Goal: Find specific page/section: Find specific page/section

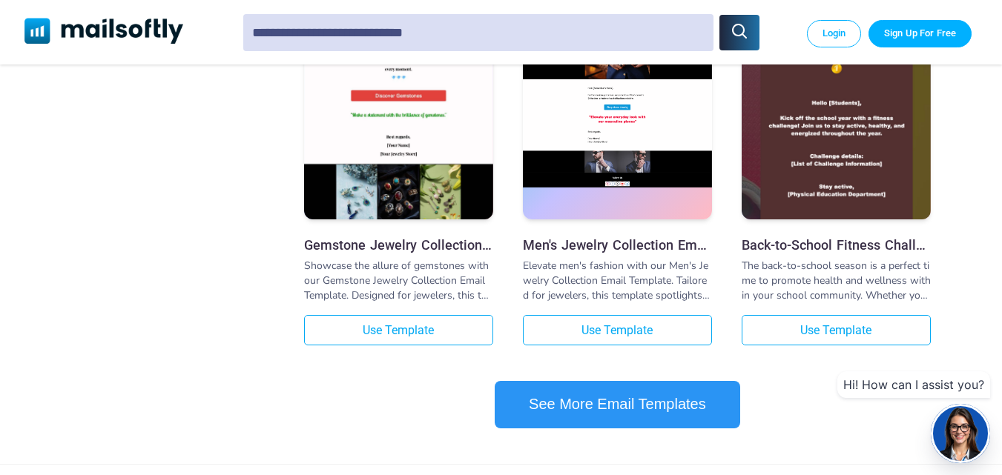
scroll to position [1632, 0]
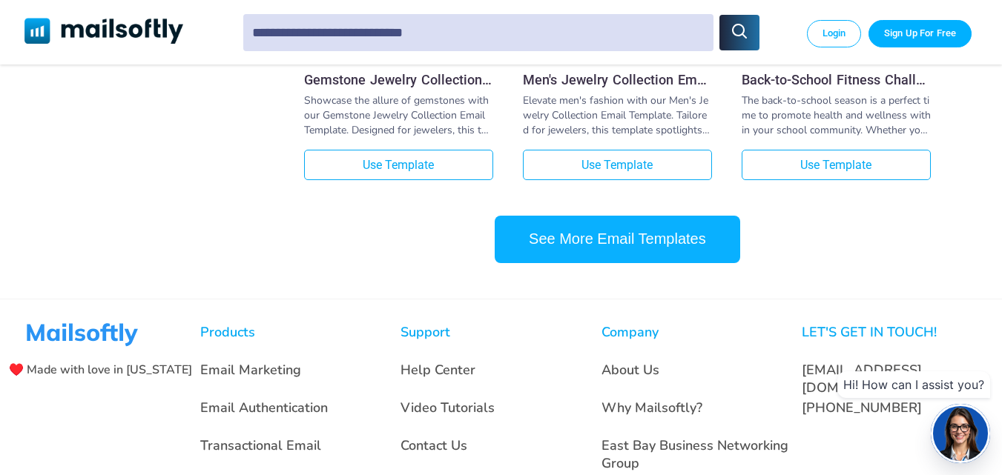
click at [589, 256] on button "See More Email Templates" at bounding box center [618, 239] width 246 height 47
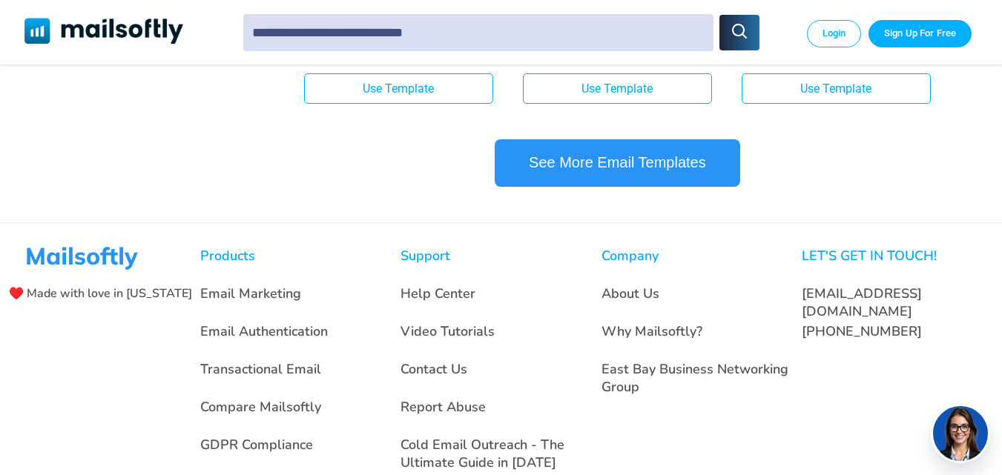
scroll to position [3264, 0]
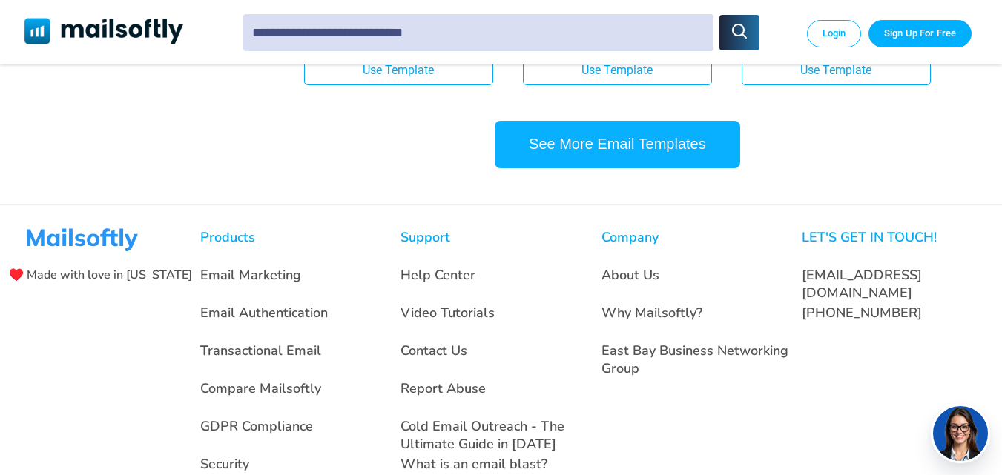
click at [668, 165] on button "See More Email Templates" at bounding box center [618, 144] width 246 height 47
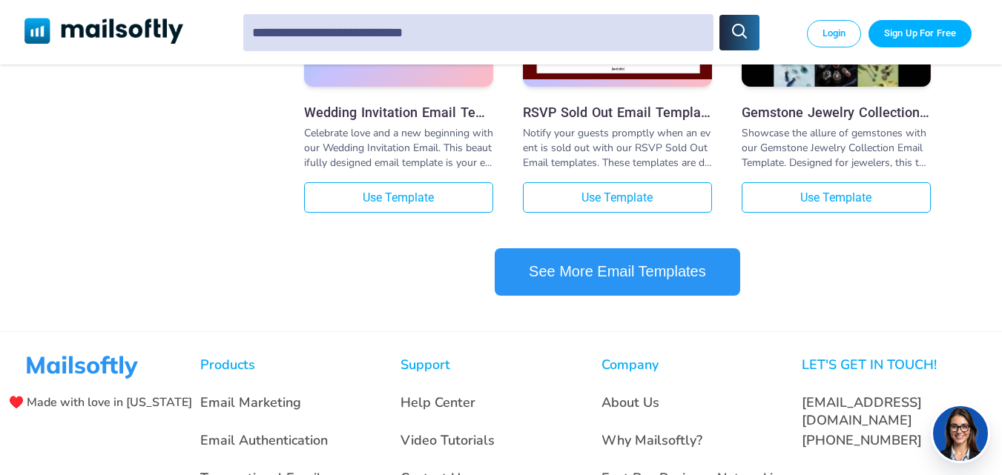
scroll to position [4747, 0]
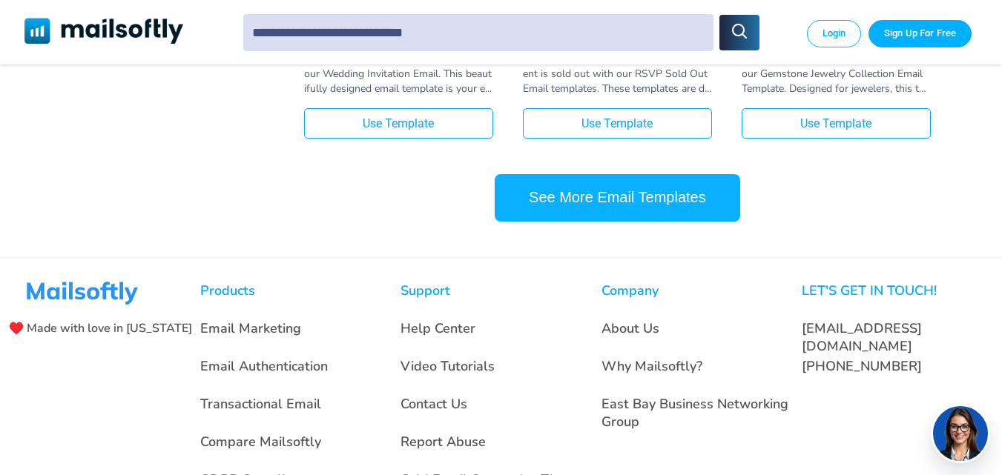
click at [648, 222] on button "See More Email Templates" at bounding box center [618, 197] width 246 height 47
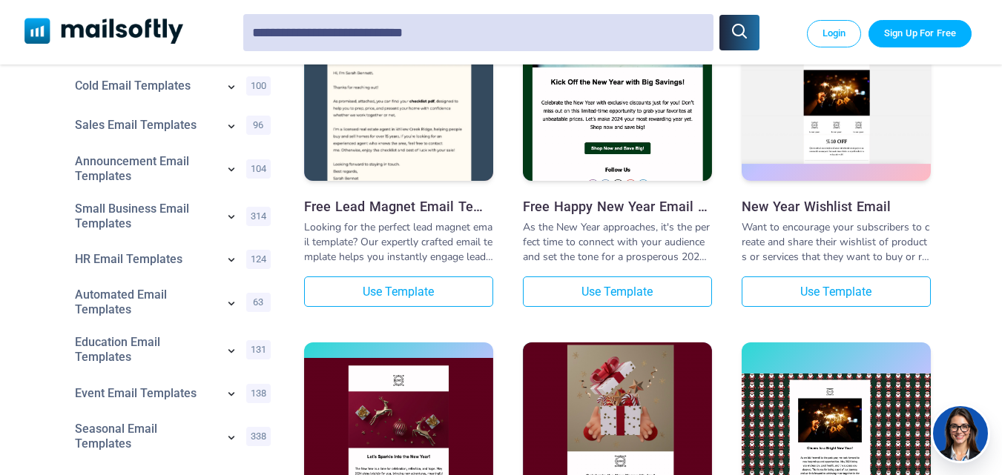
scroll to position [148, 0]
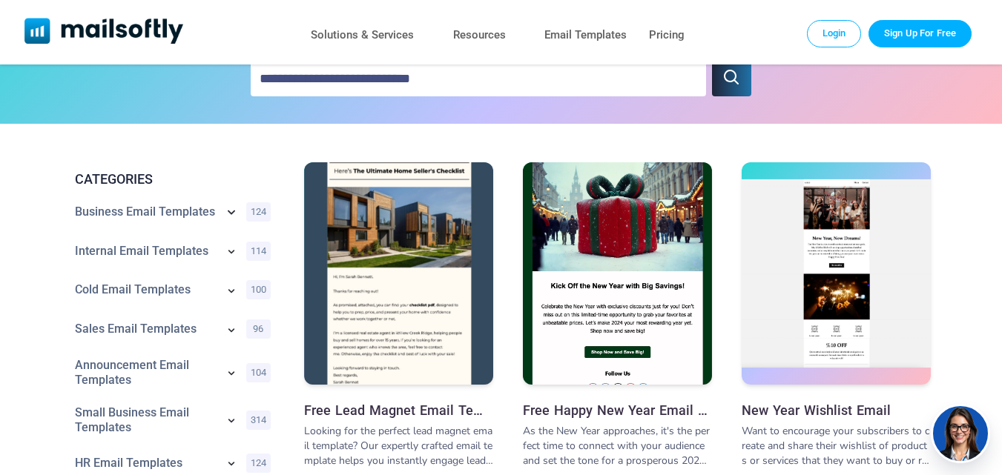
click at [228, 204] on icon at bounding box center [232, 212] width 18 height 18
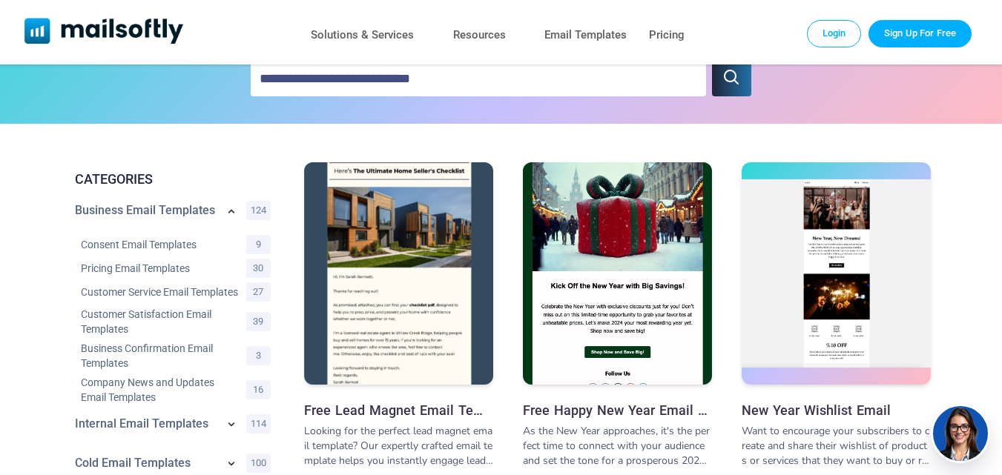
click at [231, 212] on icon at bounding box center [231, 212] width 6 height 4
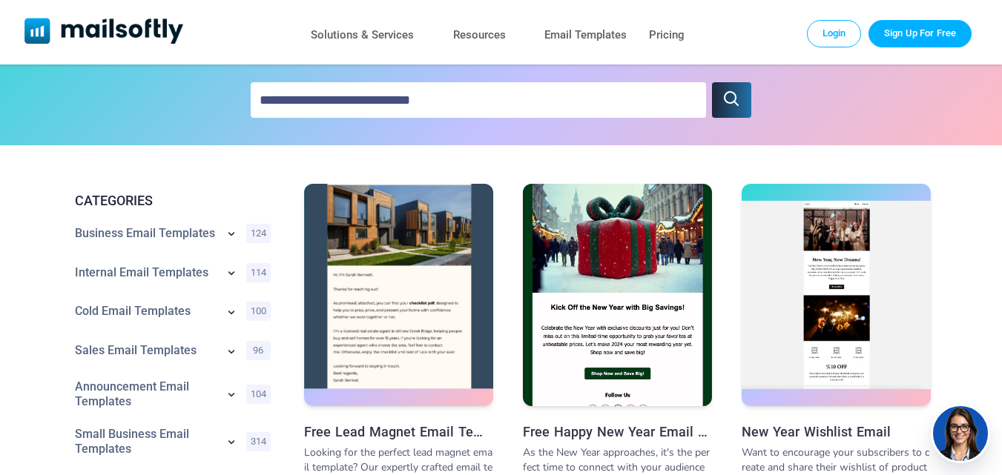
scroll to position [0, 0]
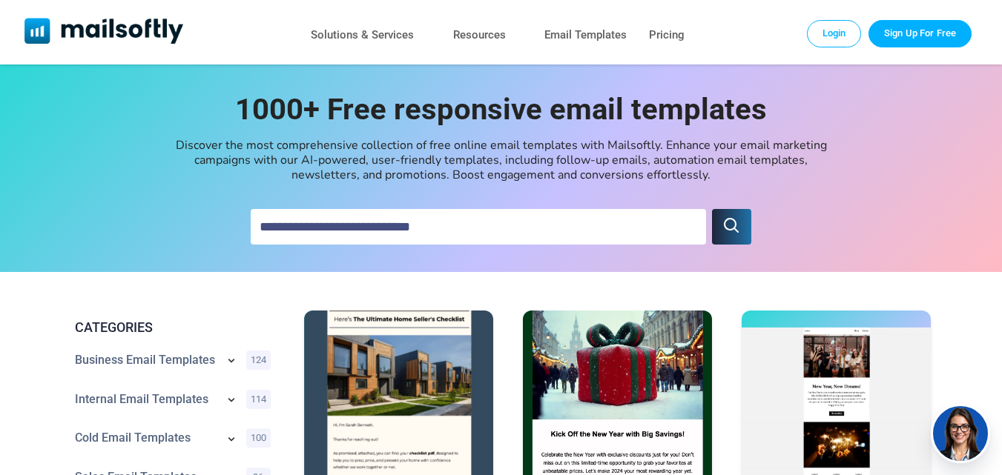
click at [484, 214] on input "text" at bounding box center [478, 227] width 455 height 36
type input "********"
click at [736, 226] on icon "submit" at bounding box center [731, 225] width 15 height 15
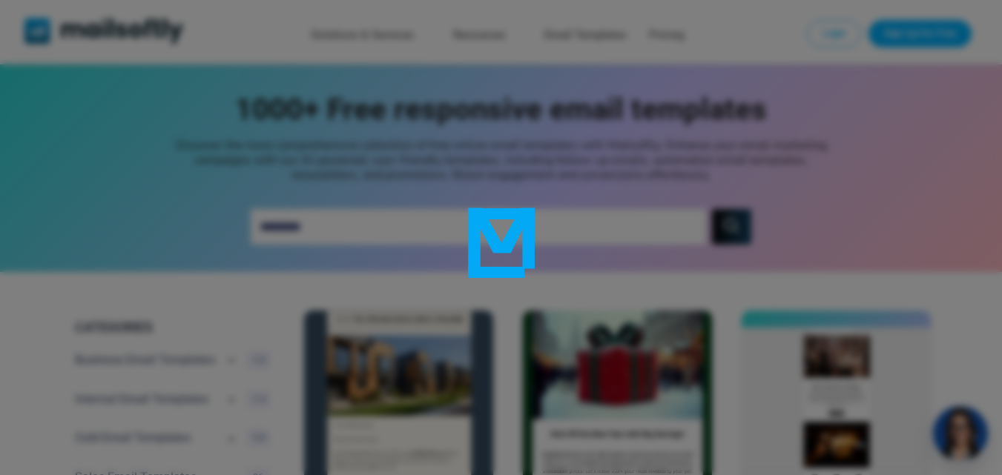
type input "********"
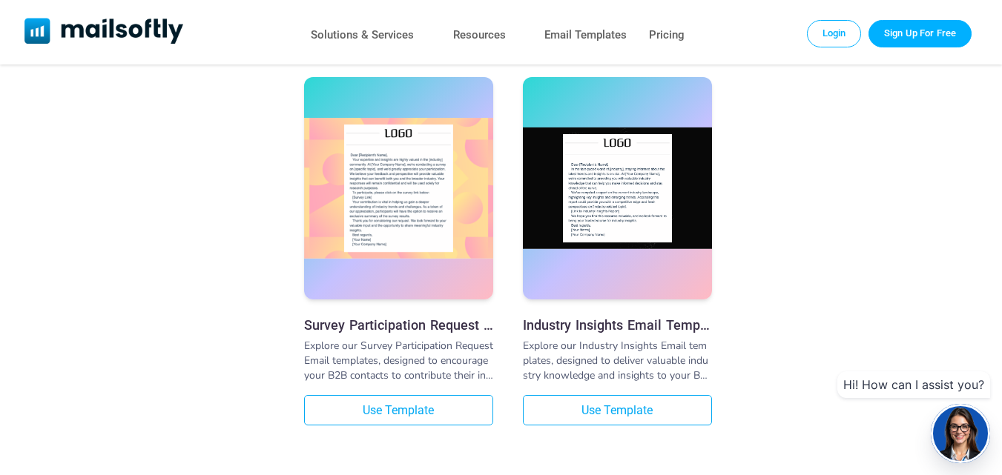
scroll to position [1409, 0]
